Goal: Task Accomplishment & Management: Use online tool/utility

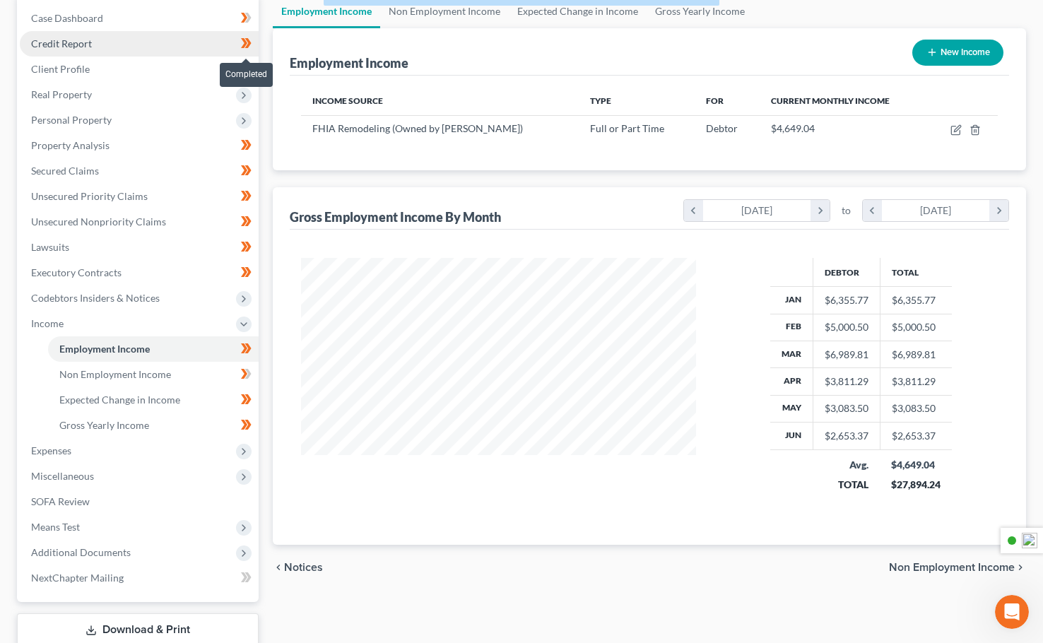
scroll to position [254, 423]
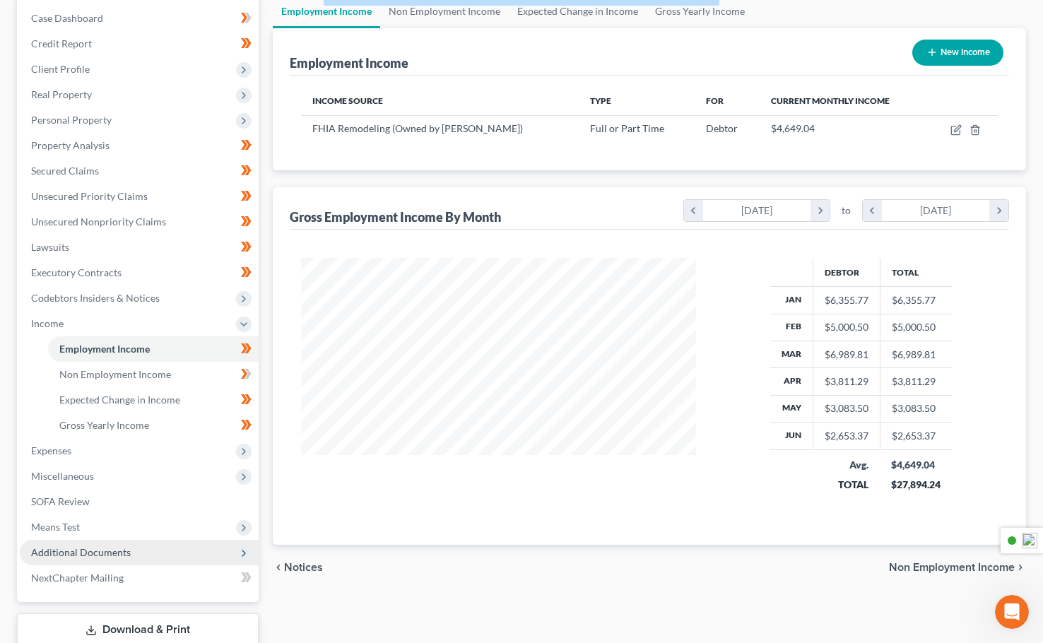
click at [93, 558] on span "Additional Documents" at bounding box center [139, 552] width 239 height 25
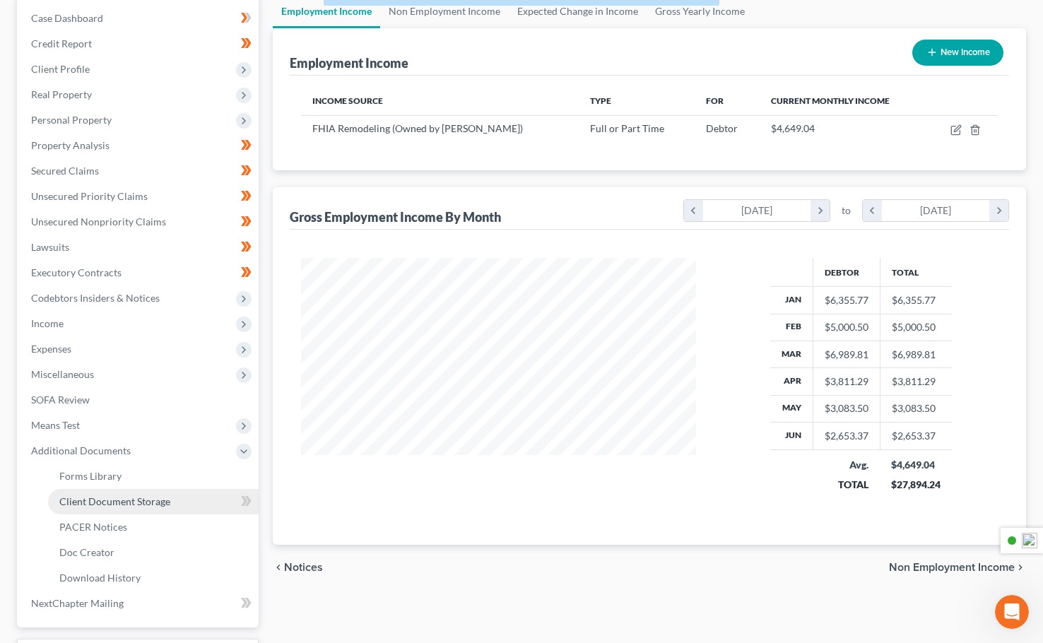
click at [98, 506] on span "Client Document Storage" at bounding box center [114, 501] width 111 height 12
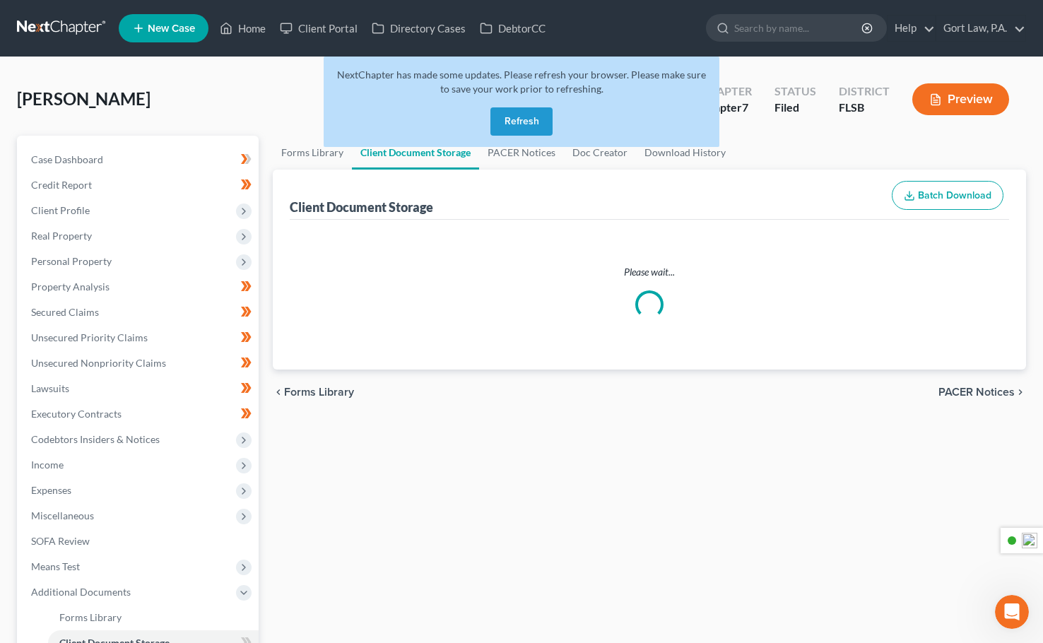
select select "9"
select select "38"
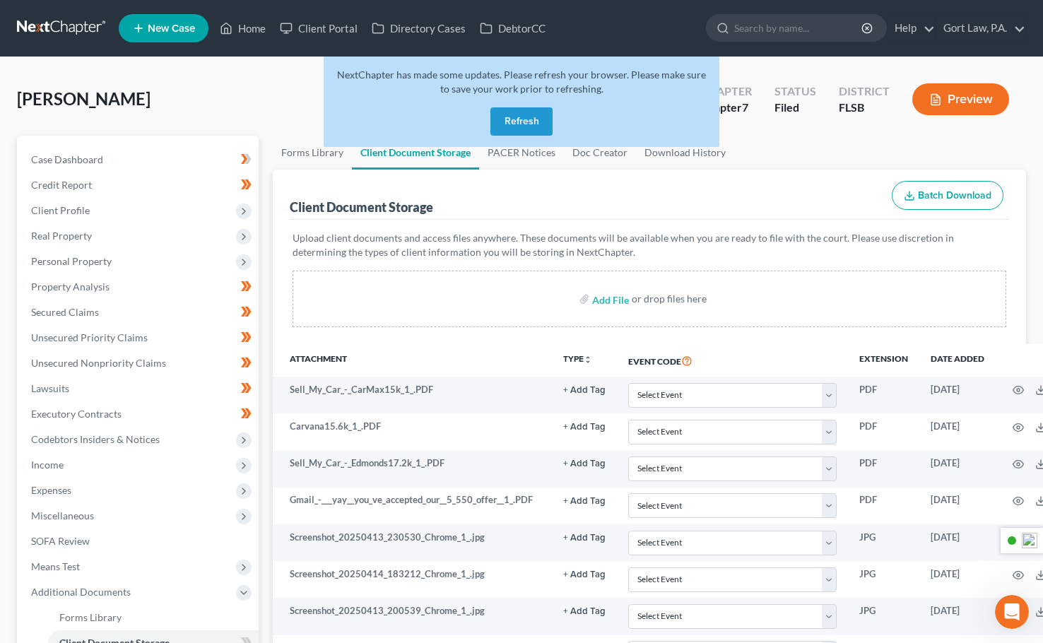
click at [520, 121] on button "Refresh" at bounding box center [522, 121] width 62 height 28
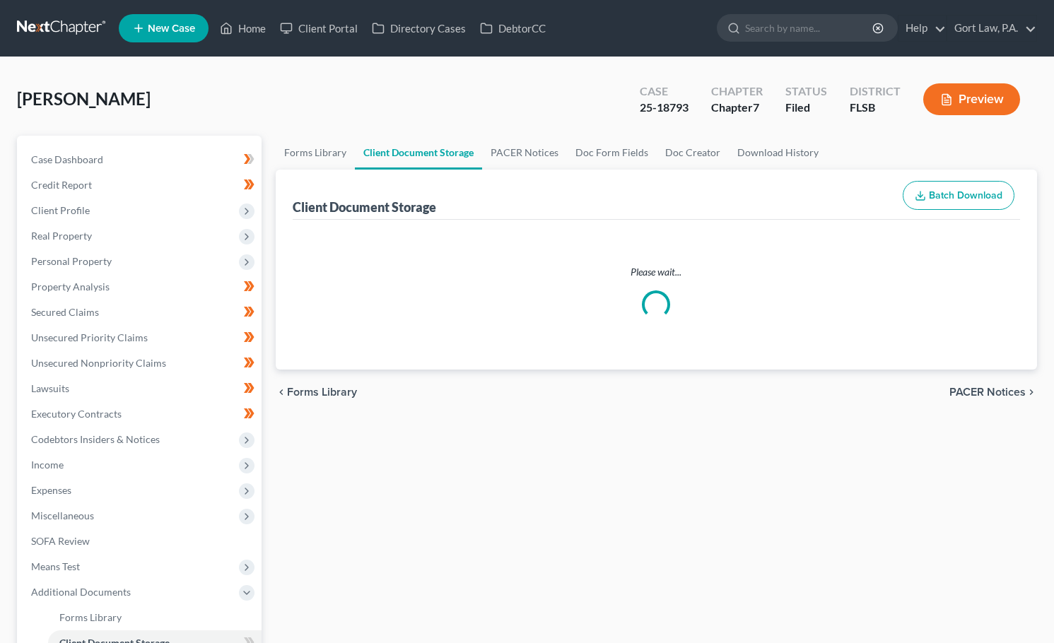
select select "9"
select select "38"
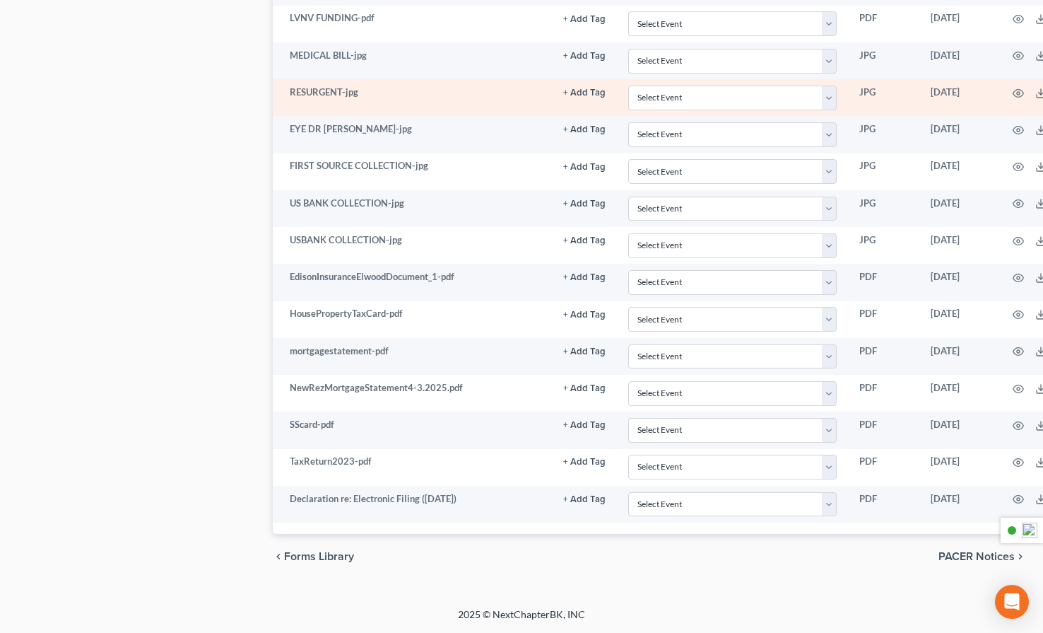
scroll to position [2331, 0]
